Goal: Navigation & Orientation: Find specific page/section

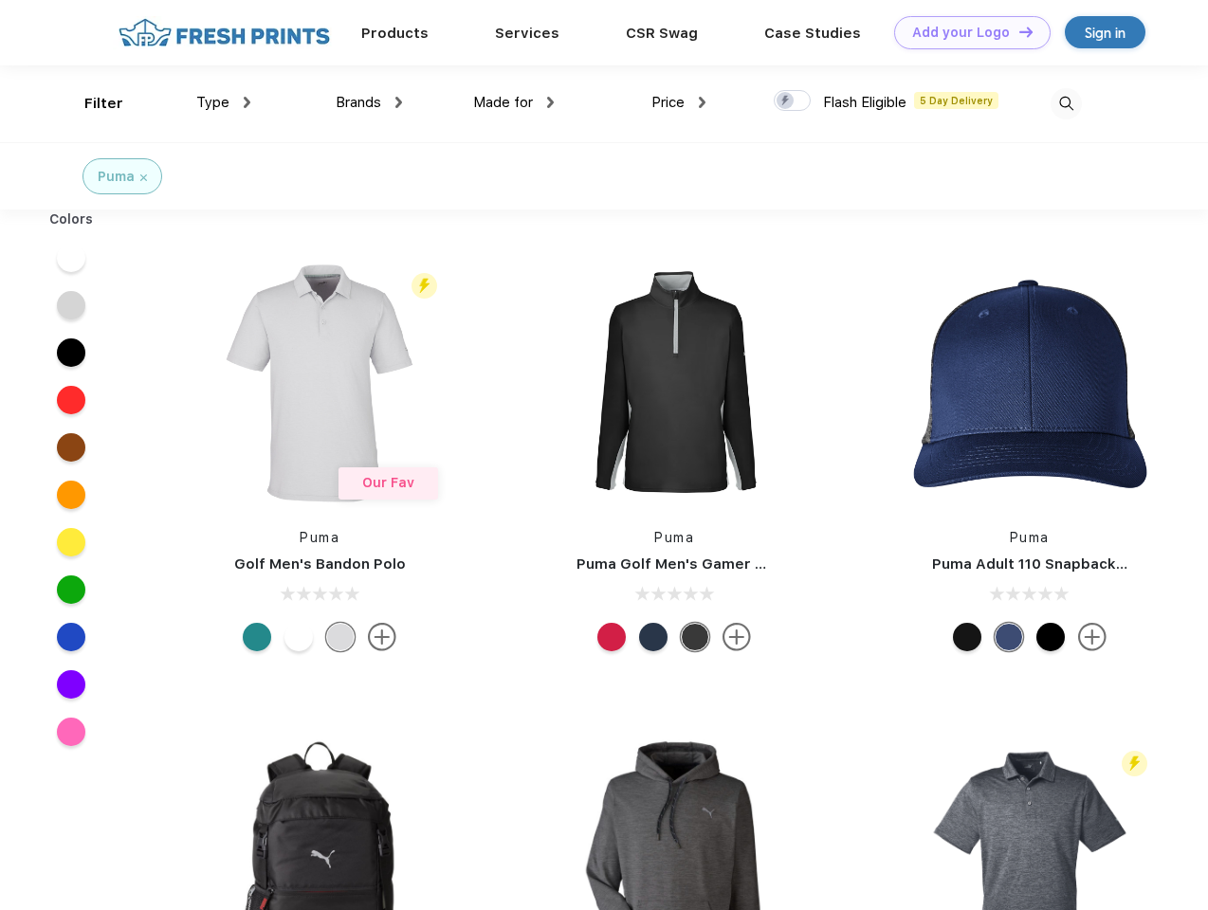
click at [965, 32] on link "Add your Logo Design Tool" at bounding box center [972, 32] width 156 height 33
click at [0, 0] on div "Design Tool" at bounding box center [0, 0] width 0 height 0
click at [1017, 31] on link "Add your Logo Design Tool" at bounding box center [972, 32] width 156 height 33
click at [91, 103] on div "Filter" at bounding box center [103, 104] width 39 height 22
click at [224, 102] on span "Type" at bounding box center [212, 102] width 33 height 17
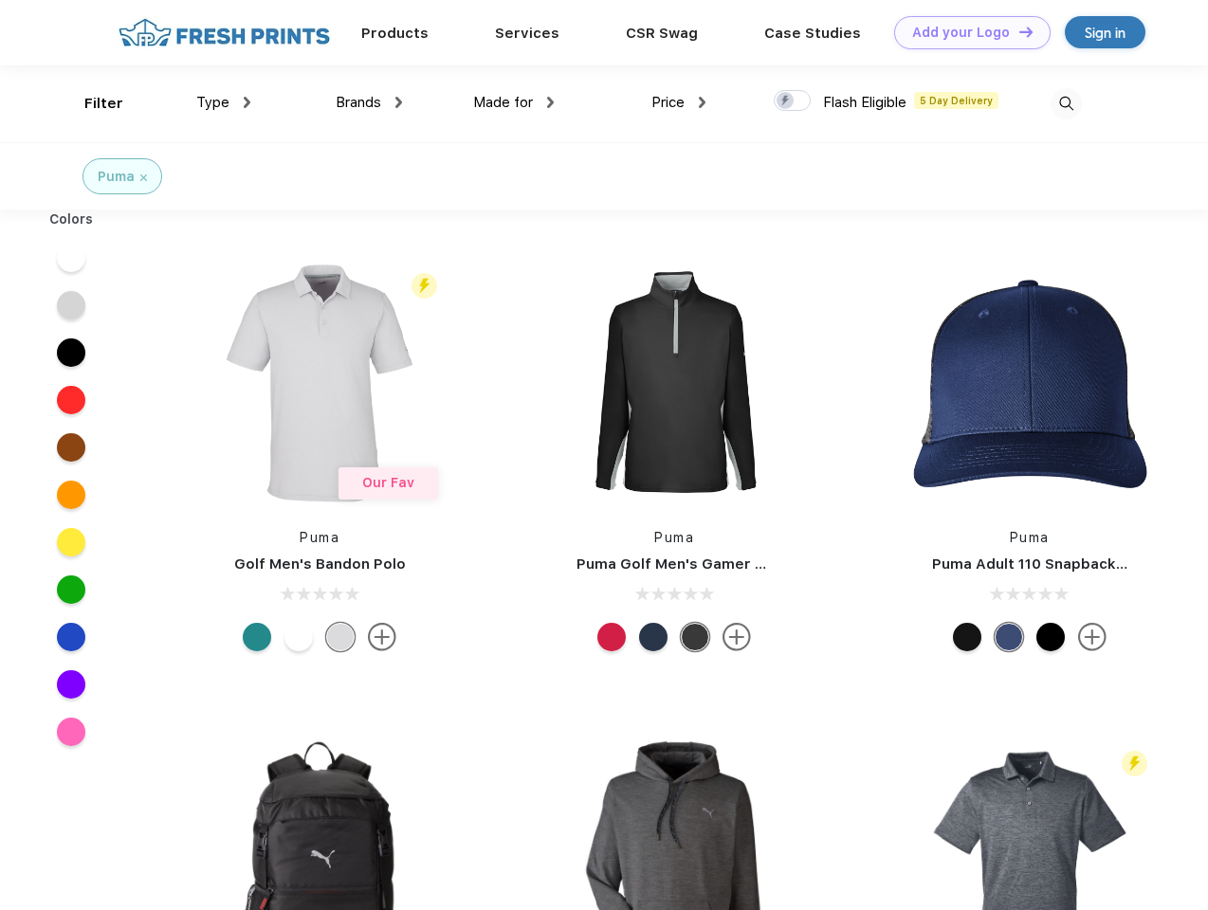
click at [369, 102] on span "Brands" at bounding box center [359, 102] width 46 height 17
click at [514, 102] on span "Made for" at bounding box center [503, 102] width 60 height 17
click at [679, 102] on span "Price" at bounding box center [667, 102] width 33 height 17
click at [793, 101] on div at bounding box center [792, 100] width 37 height 21
click at [786, 101] on input "checkbox" at bounding box center [780, 95] width 12 height 12
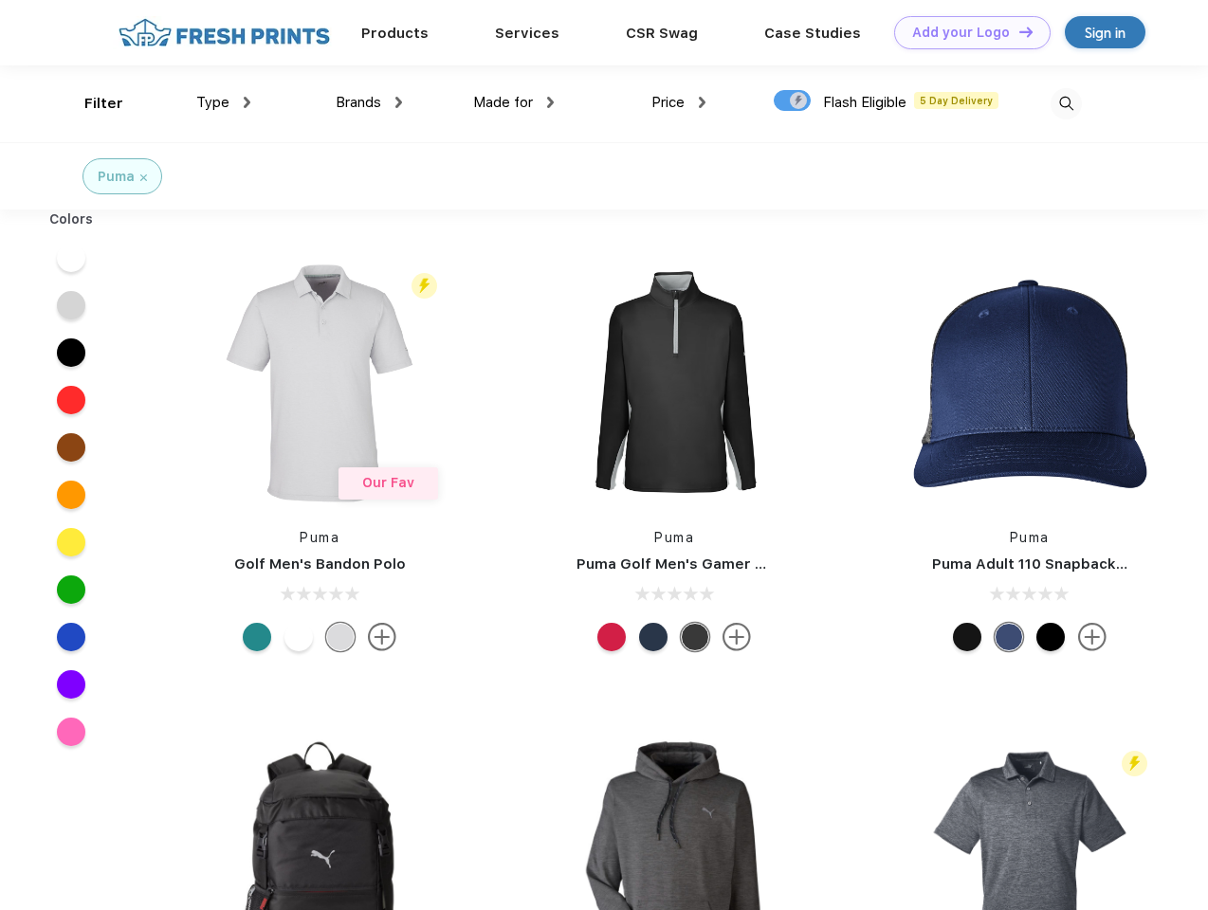
click at [1066, 103] on img at bounding box center [1066, 103] width 31 height 31
